Goal: Go to known website: Go to known website

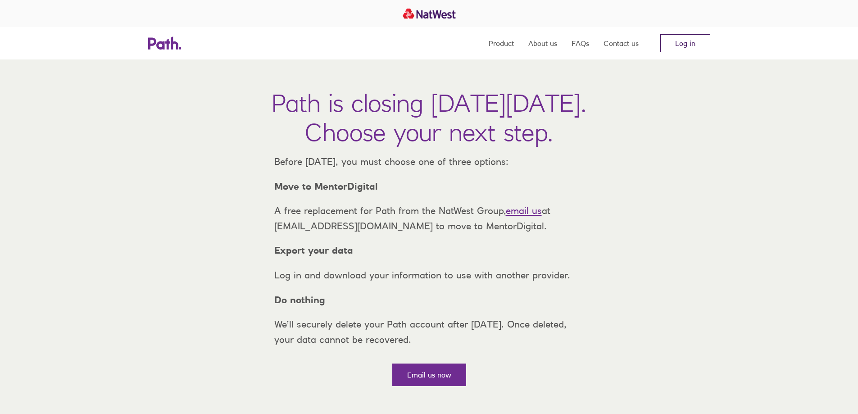
click at [684, 48] on link "Log in" at bounding box center [686, 43] width 50 height 18
click at [670, 47] on link "Log in" at bounding box center [686, 43] width 50 height 18
